Goal: Navigation & Orientation: Understand site structure

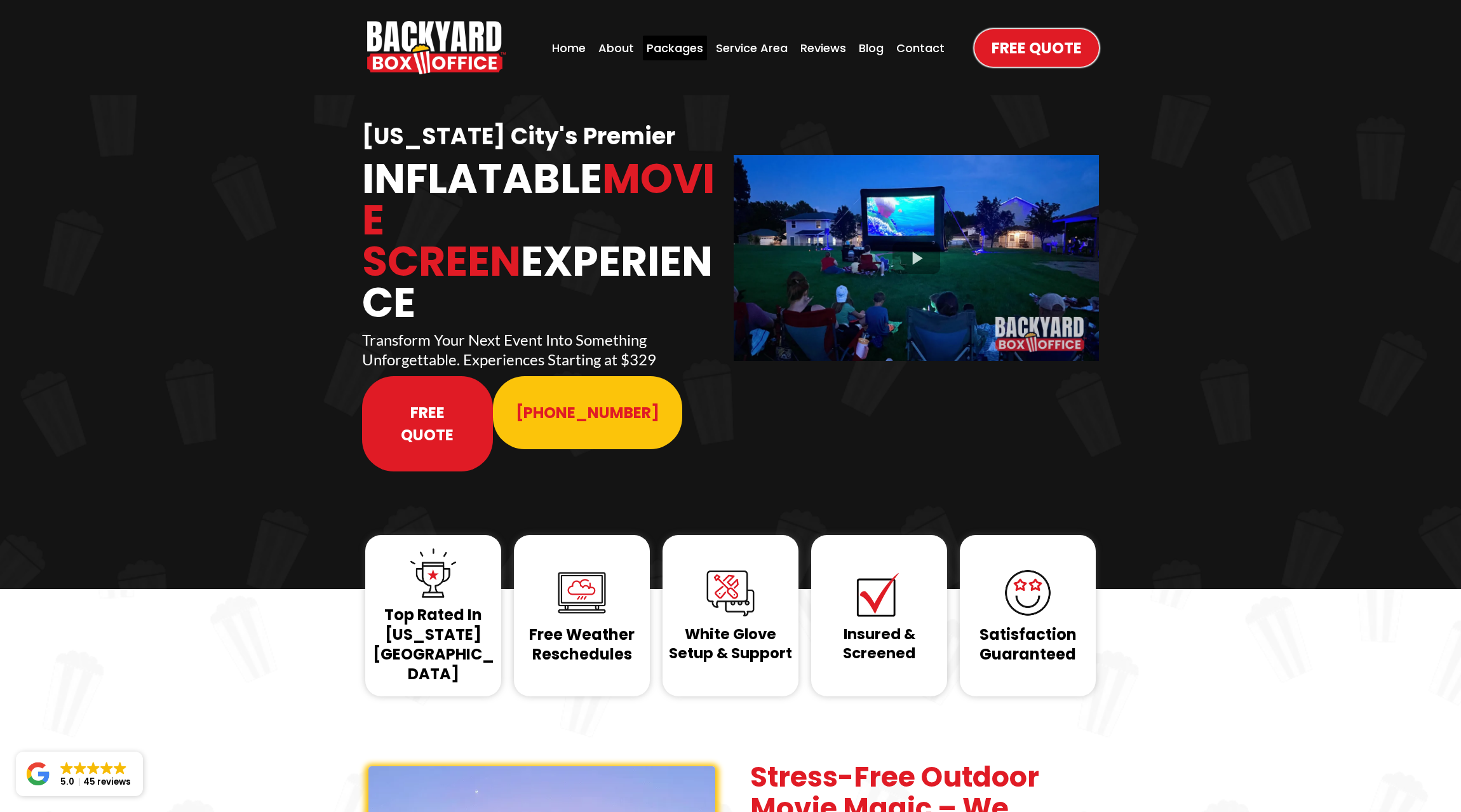
click at [688, 48] on div "Packages" at bounding box center [675, 48] width 64 height 25
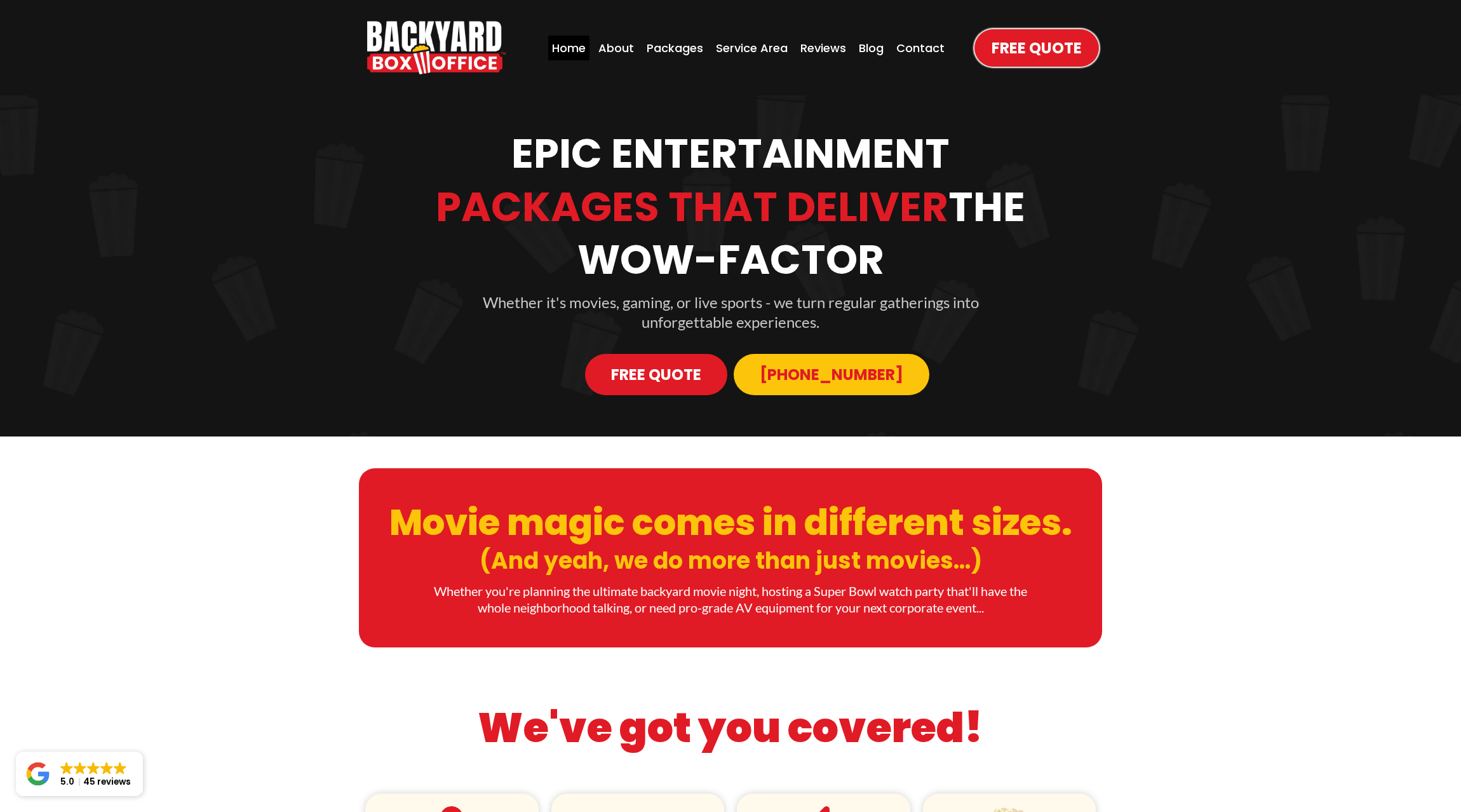
click at [564, 49] on div "Home" at bounding box center [569, 48] width 41 height 25
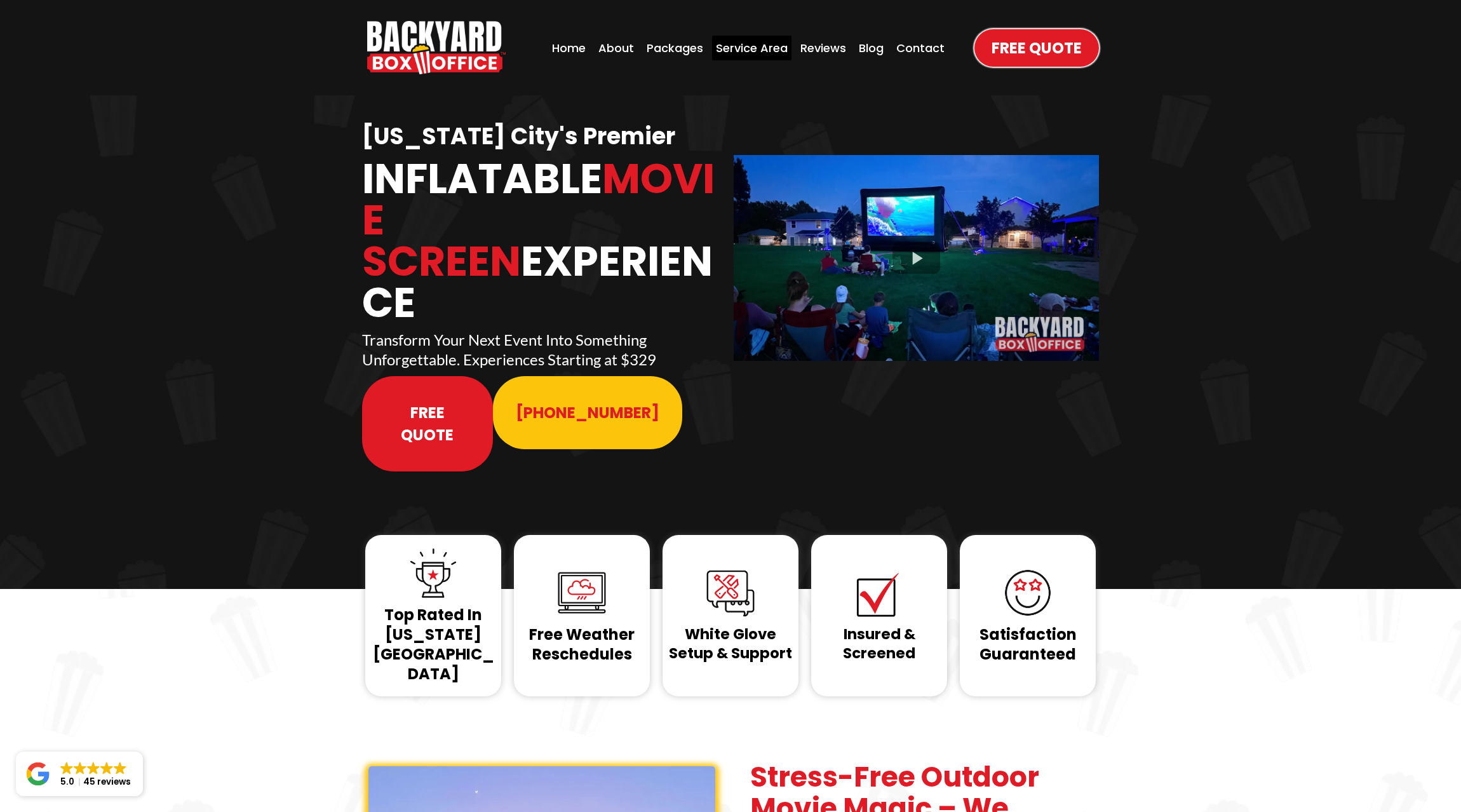
click at [738, 49] on div "Service Area" at bounding box center [751, 48] width 79 height 25
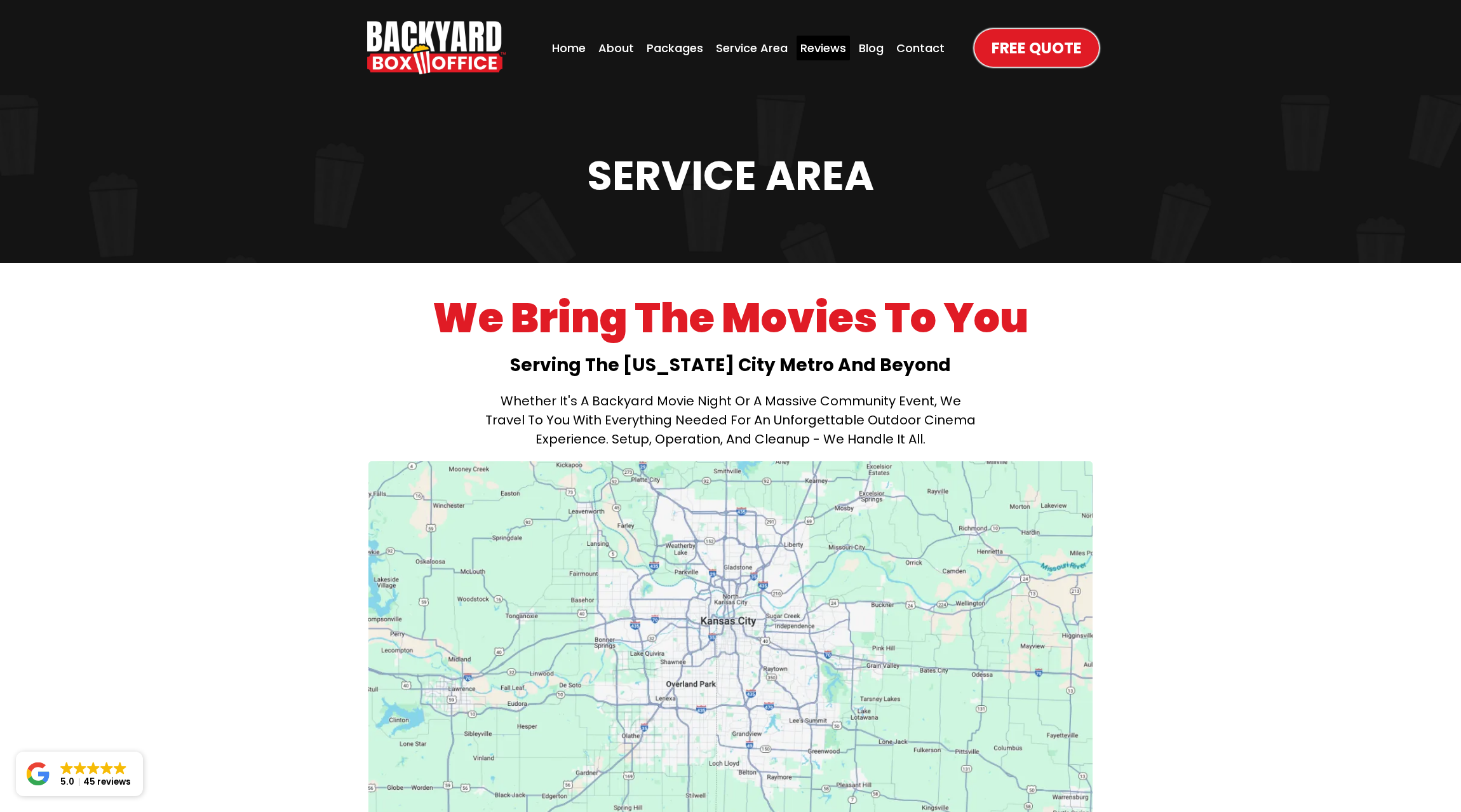
click at [826, 51] on div "Reviews" at bounding box center [823, 48] width 53 height 25
